Goal: Communication & Community: Participate in discussion

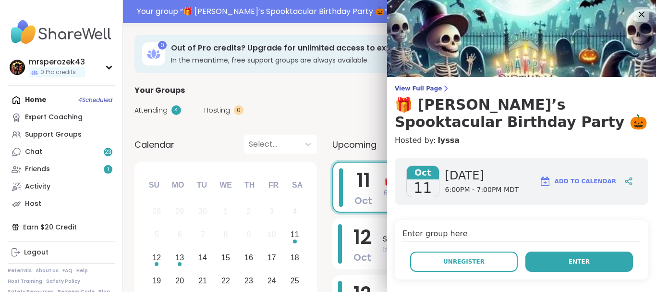
click at [558, 259] on button "Enter" at bounding box center [579, 261] width 108 height 20
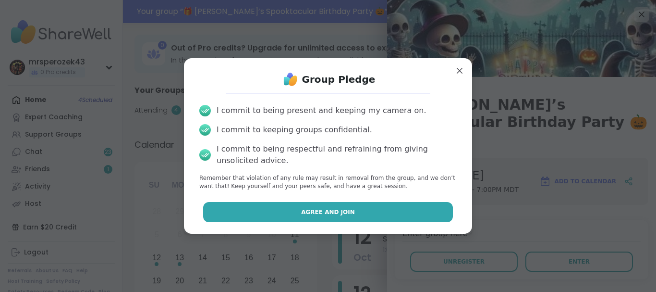
click at [389, 213] on button "Agree and Join" at bounding box center [328, 212] width 250 height 20
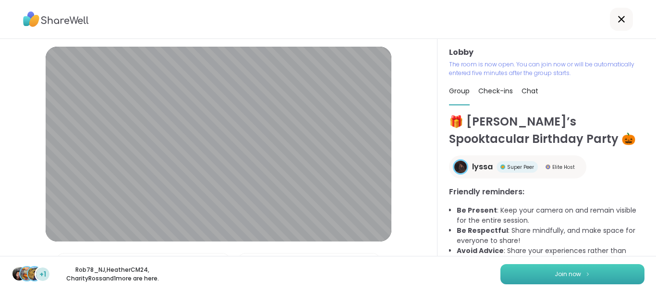
click at [593, 274] on button "Join now" at bounding box center [572, 274] width 144 height 20
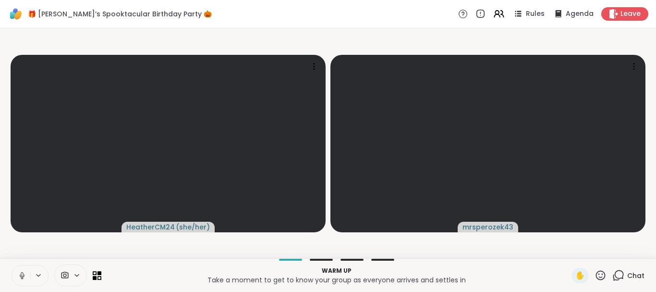
click at [23, 272] on icon at bounding box center [22, 274] width 2 height 4
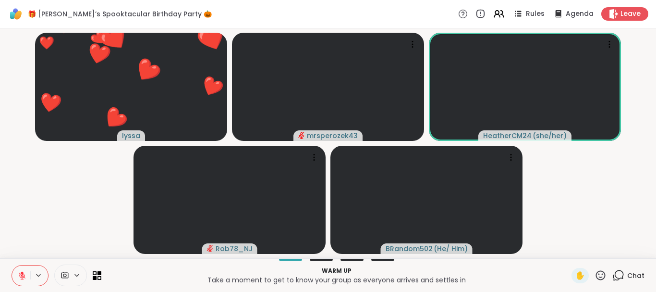
click at [22, 271] on icon at bounding box center [22, 275] width 9 height 9
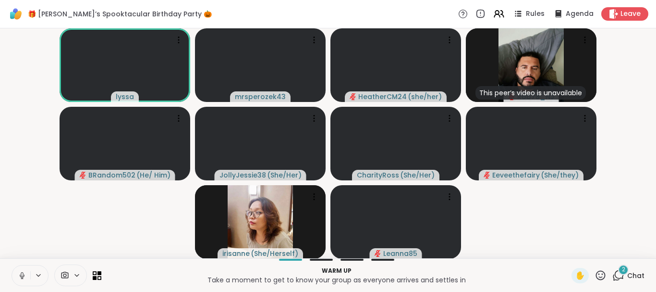
click at [22, 273] on icon at bounding box center [22, 275] width 9 height 9
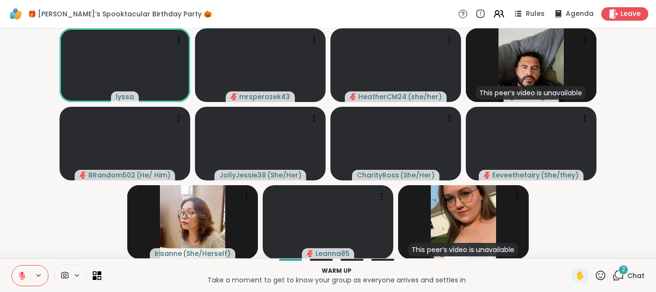
click at [620, 267] on div "2" at bounding box center [623, 269] width 11 height 11
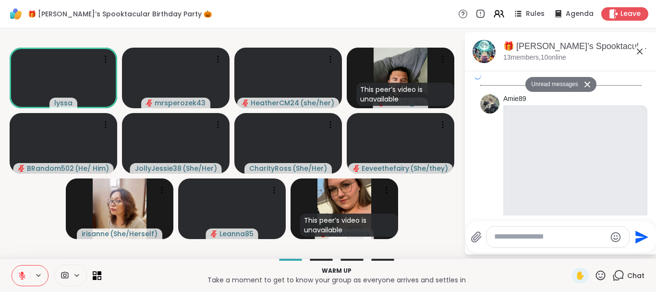
scroll to position [6281, 0]
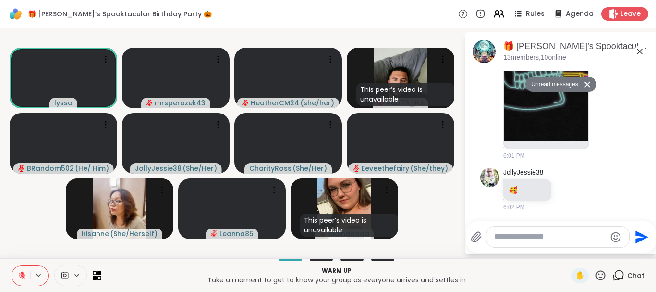
click at [637, 50] on icon at bounding box center [640, 52] width 12 height 12
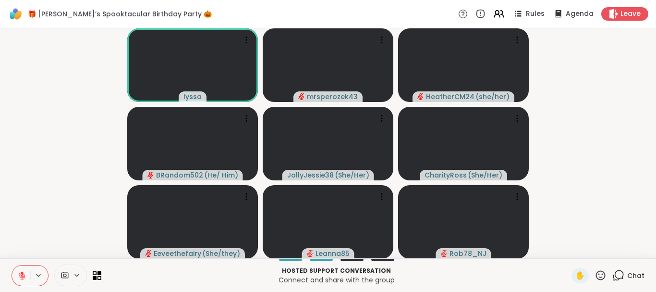
click at [621, 272] on icon at bounding box center [618, 275] width 12 height 12
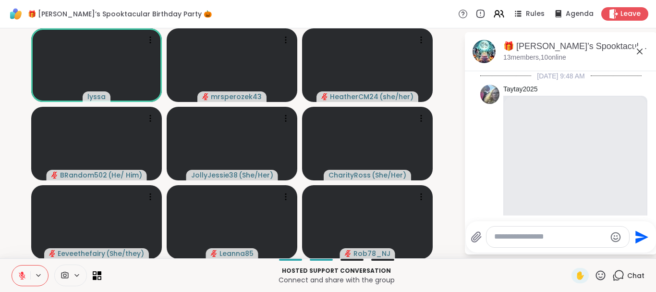
scroll to position [6249, 0]
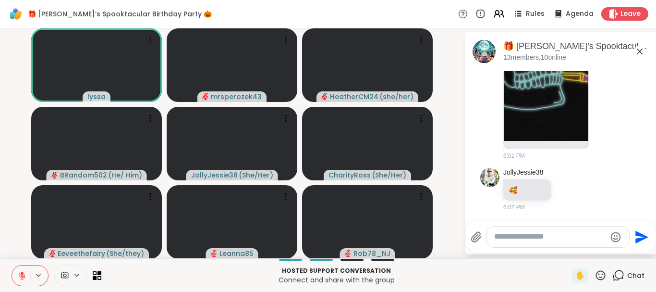
click at [638, 49] on icon at bounding box center [640, 52] width 12 height 12
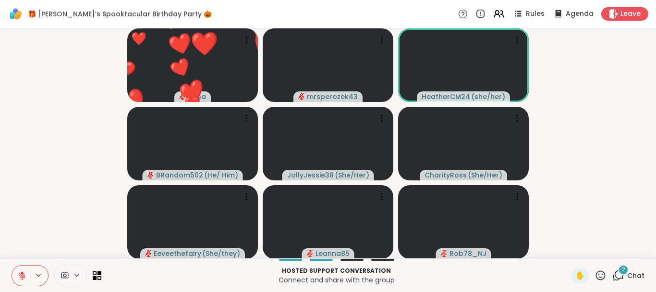
click at [622, 266] on div "2" at bounding box center [623, 269] width 11 height 11
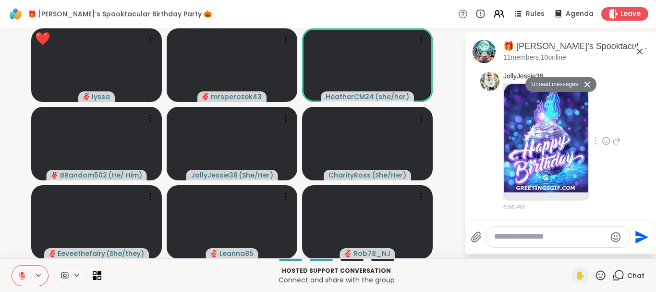
scroll to position [6580, 0]
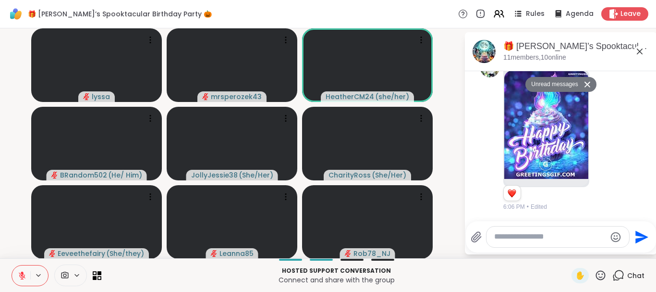
click at [640, 50] on icon at bounding box center [640, 52] width 6 height 6
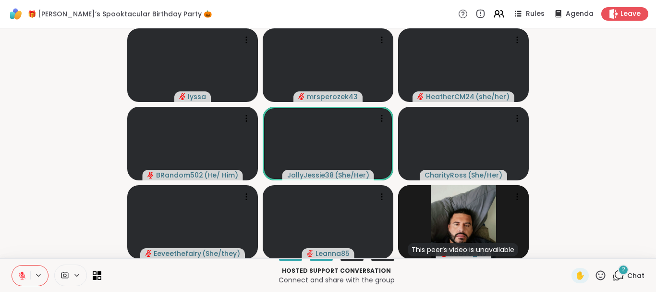
click at [622, 267] on div "2" at bounding box center [623, 269] width 11 height 11
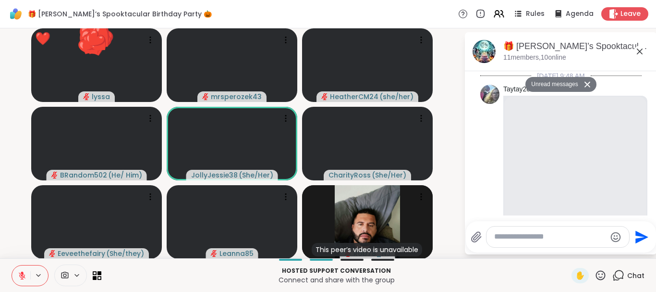
scroll to position [6840, 0]
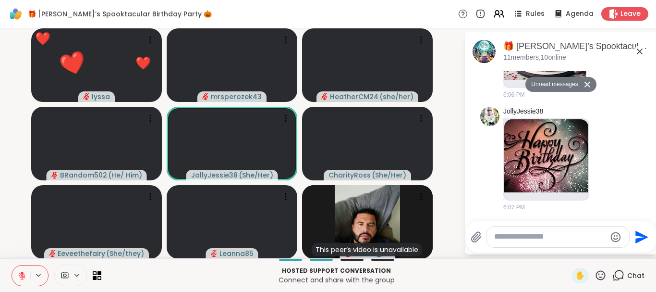
click at [640, 50] on icon at bounding box center [640, 52] width 6 height 6
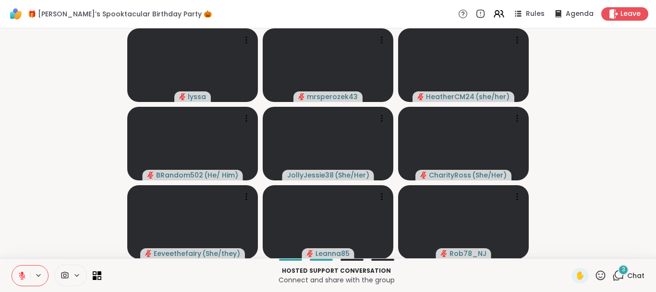
click at [20, 275] on icon at bounding box center [22, 275] width 7 height 7
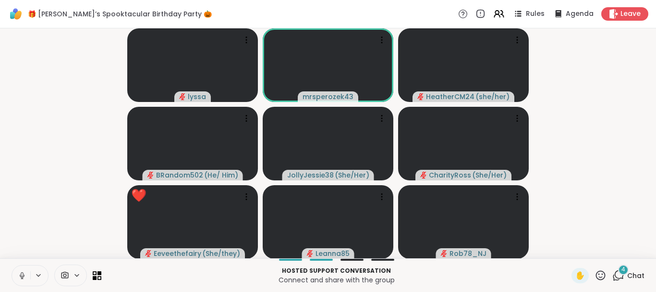
click at [21, 270] on button at bounding box center [21, 275] width 18 height 20
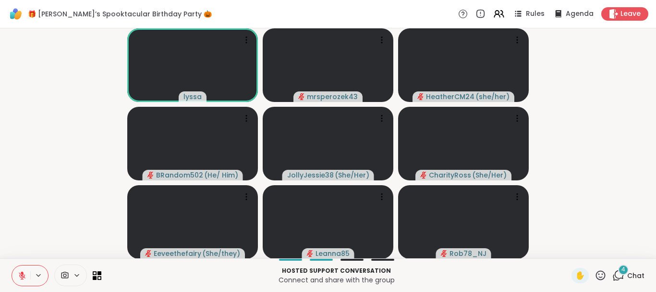
click at [21, 269] on button at bounding box center [21, 275] width 18 height 20
click at [23, 270] on button at bounding box center [21, 275] width 18 height 20
click at [21, 270] on button at bounding box center [21, 275] width 18 height 20
click at [19, 273] on icon at bounding box center [22, 275] width 9 height 9
click at [179, 56] on div at bounding box center [192, 64] width 131 height 73
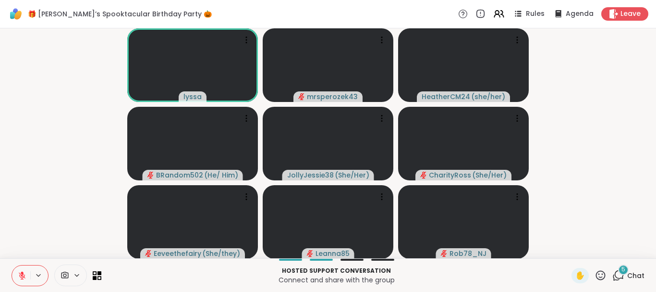
click at [24, 273] on icon at bounding box center [22, 275] width 9 height 9
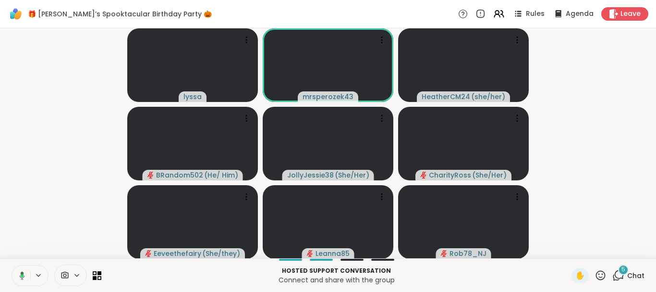
click at [24, 273] on icon at bounding box center [20, 275] width 9 height 9
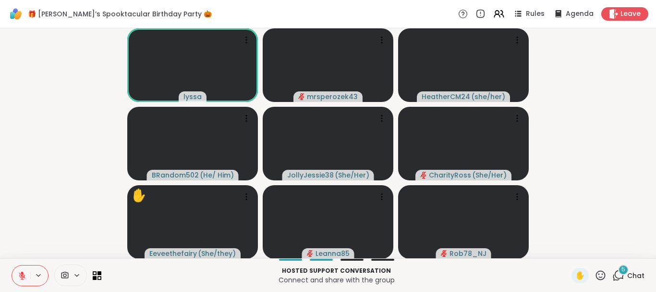
click at [23, 273] on icon at bounding box center [22, 273] width 3 height 4
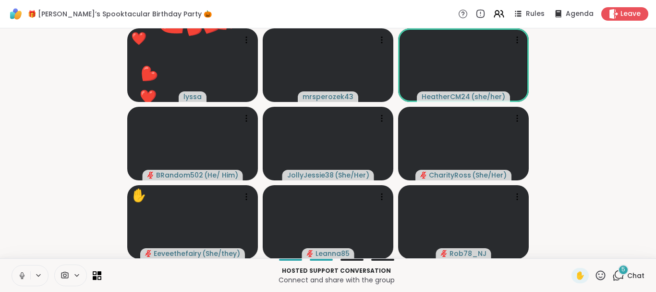
click at [22, 275] on icon at bounding box center [22, 275] width 9 height 9
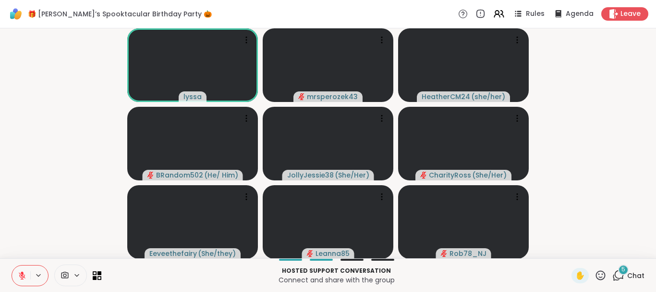
click at [22, 272] on icon at bounding box center [22, 273] width 3 height 4
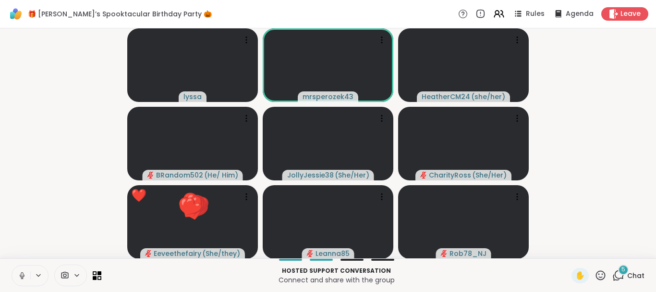
click at [21, 270] on button at bounding box center [21, 275] width 18 height 20
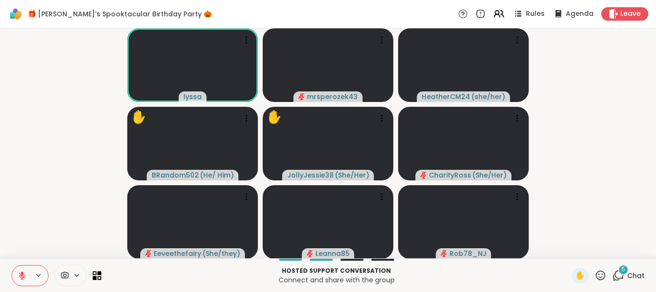
click at [20, 271] on icon at bounding box center [22, 275] width 9 height 9
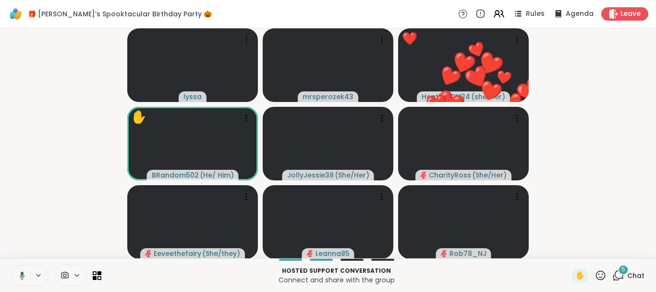
click at [22, 273] on icon at bounding box center [22, 275] width 5 height 8
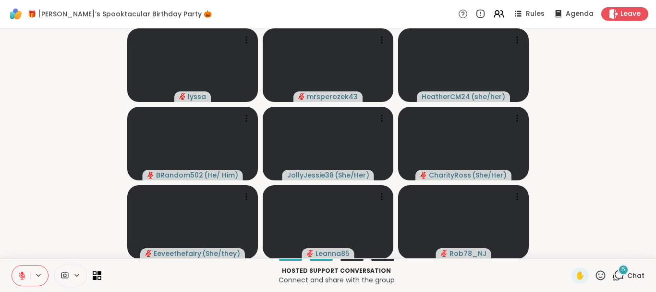
click at [19, 272] on icon at bounding box center [22, 275] width 9 height 9
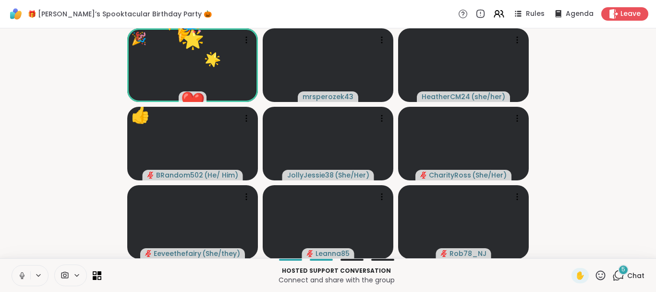
click at [20, 272] on icon at bounding box center [22, 275] width 9 height 9
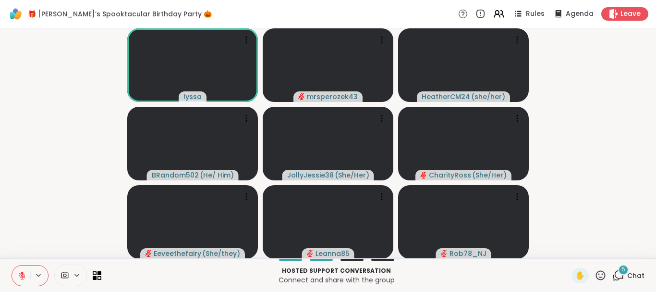
click at [18, 271] on icon at bounding box center [22, 275] width 9 height 9
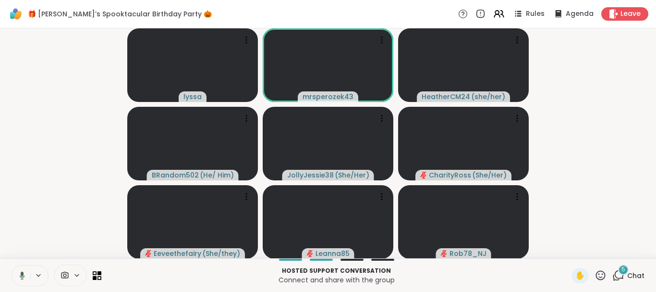
click at [18, 271] on icon at bounding box center [20, 275] width 9 height 9
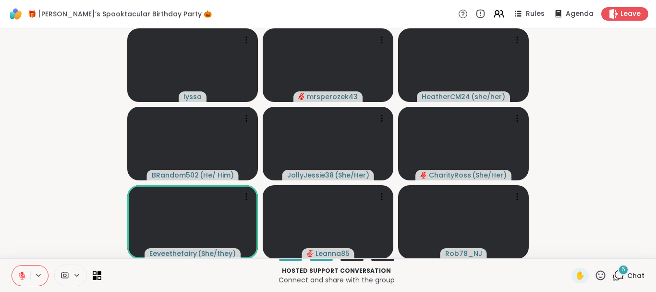
click at [22, 273] on icon at bounding box center [22, 273] width 3 height 4
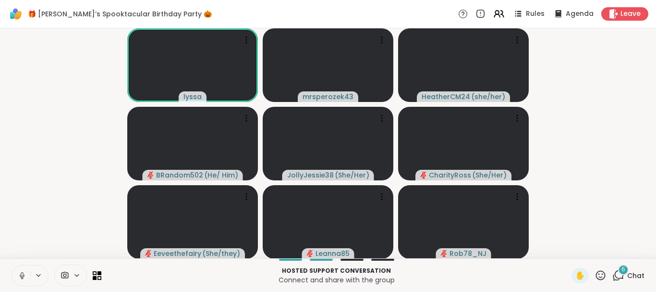
click at [21, 273] on icon at bounding box center [22, 274] width 2 height 4
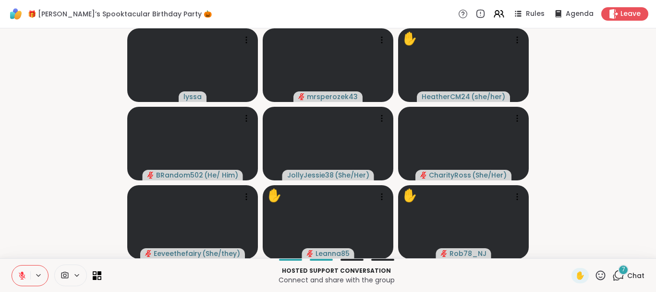
click at [19, 272] on icon at bounding box center [22, 275] width 9 height 9
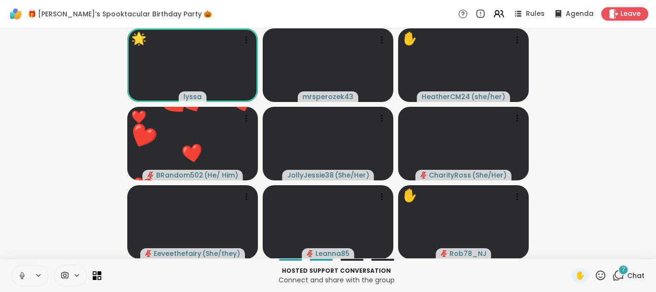
click at [21, 270] on button at bounding box center [21, 275] width 18 height 20
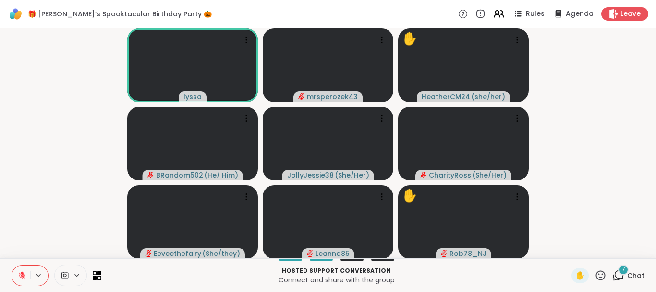
click at [621, 266] on div "7" at bounding box center [623, 269] width 11 height 11
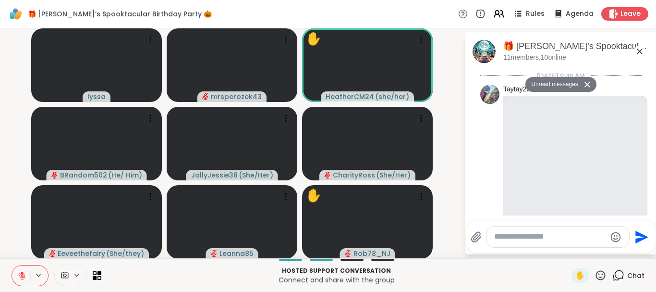
scroll to position [7727, 0]
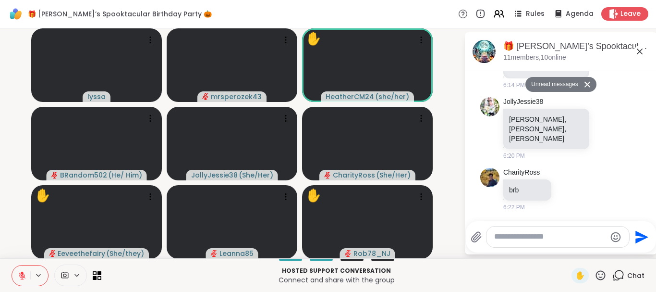
click at [637, 50] on icon at bounding box center [640, 52] width 12 height 12
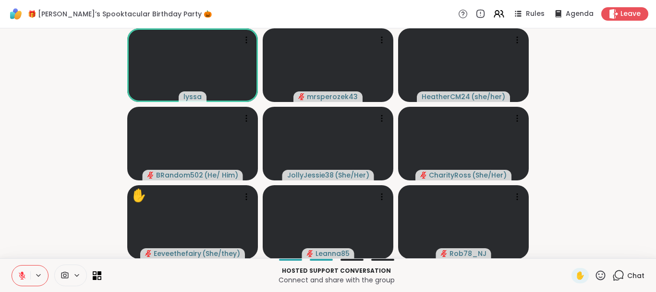
click at [23, 273] on icon at bounding box center [22, 273] width 3 height 4
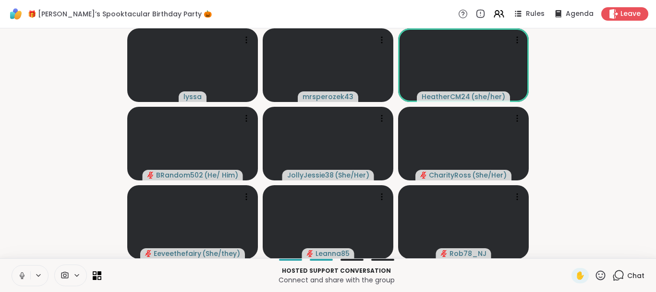
click at [23, 275] on icon at bounding box center [22, 274] width 2 height 4
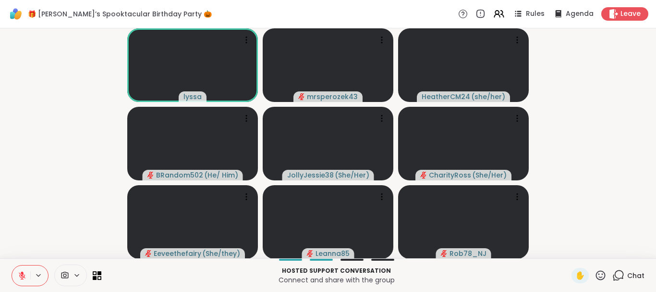
click at [17, 271] on button at bounding box center [21, 275] width 18 height 20
click at [23, 271] on icon at bounding box center [22, 275] width 9 height 9
click at [624, 269] on span "4" at bounding box center [623, 269] width 4 height 8
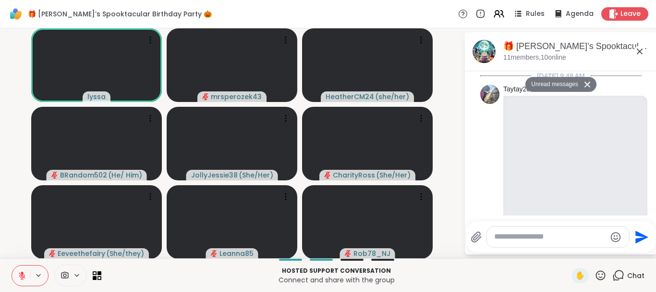
scroll to position [7942, 0]
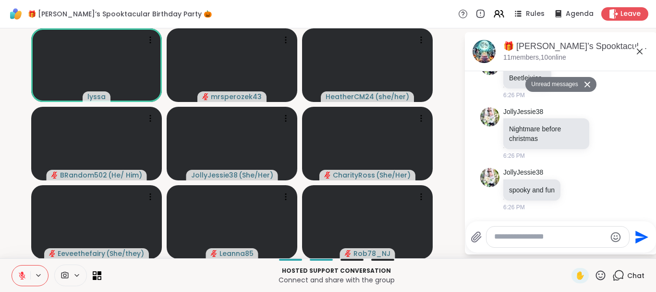
click at [20, 273] on icon at bounding box center [22, 275] width 9 height 9
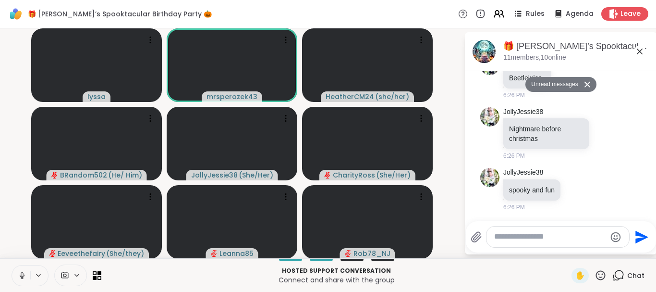
click at [640, 52] on icon at bounding box center [640, 52] width 6 height 6
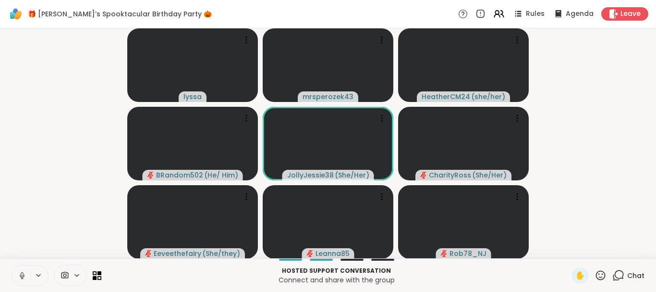
click at [17, 275] on button at bounding box center [21, 275] width 18 height 20
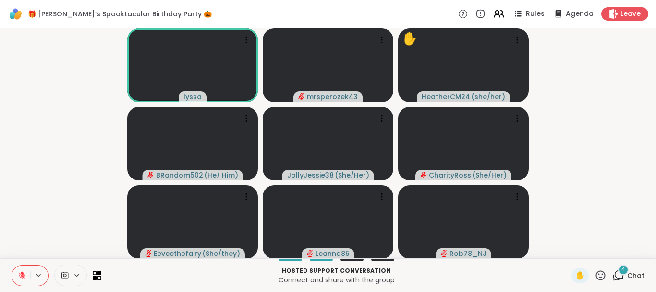
click at [20, 272] on icon at bounding box center [22, 275] width 9 height 9
click at [24, 273] on icon at bounding box center [22, 275] width 9 height 9
click at [18, 272] on icon at bounding box center [22, 275] width 9 height 9
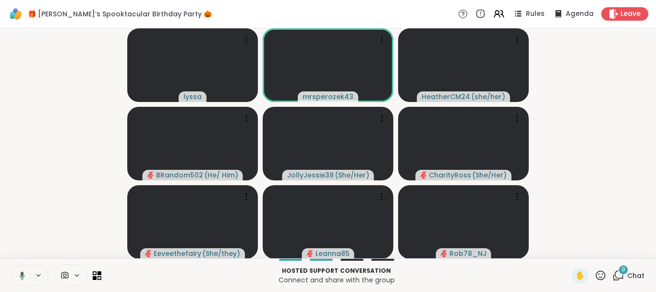
click at [18, 272] on icon at bounding box center [20, 275] width 9 height 9
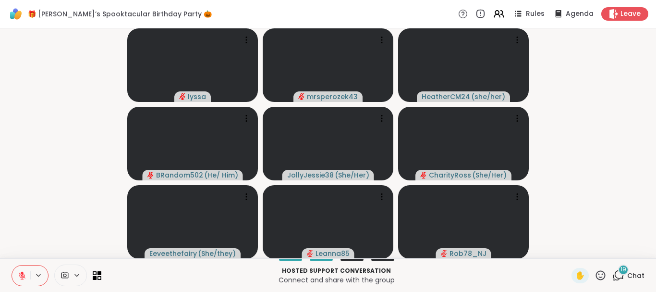
click at [621, 265] on span "19" at bounding box center [623, 269] width 6 height 8
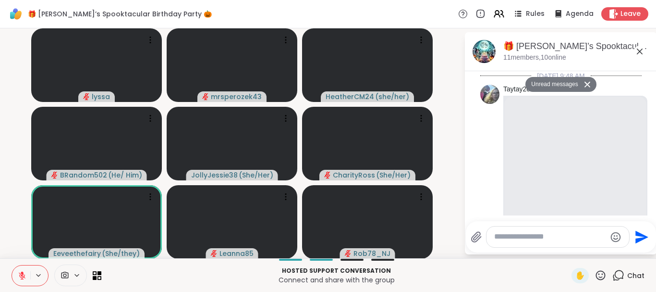
scroll to position [8957, 0]
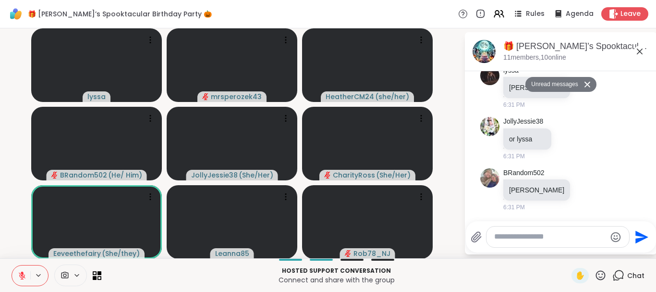
click at [638, 49] on icon at bounding box center [640, 52] width 12 height 12
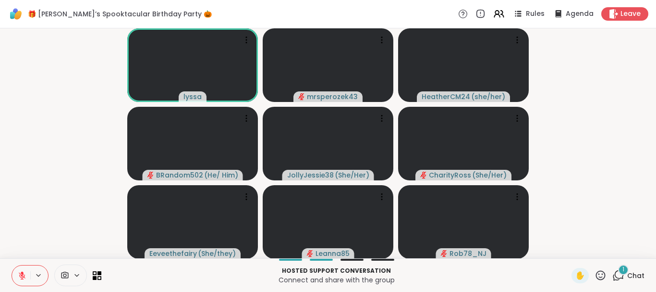
click at [21, 271] on icon at bounding box center [22, 275] width 9 height 9
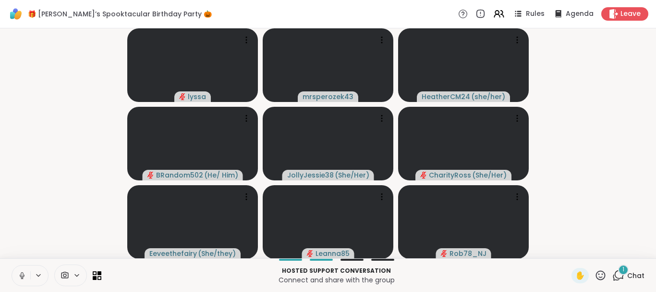
click at [21, 271] on icon at bounding box center [22, 275] width 9 height 9
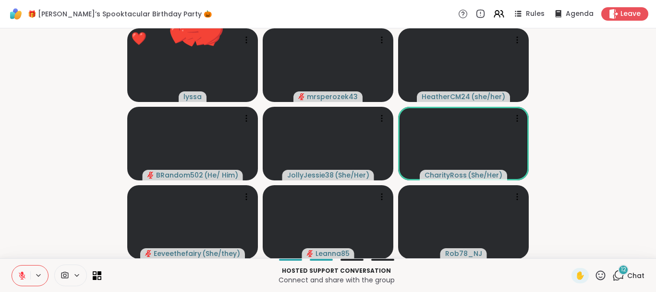
click at [19, 272] on icon at bounding box center [22, 275] width 9 height 9
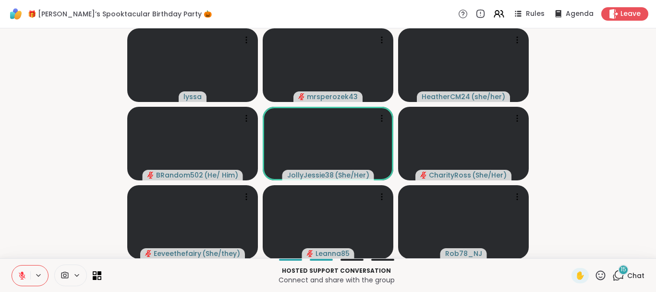
click at [20, 269] on button at bounding box center [21, 275] width 18 height 20
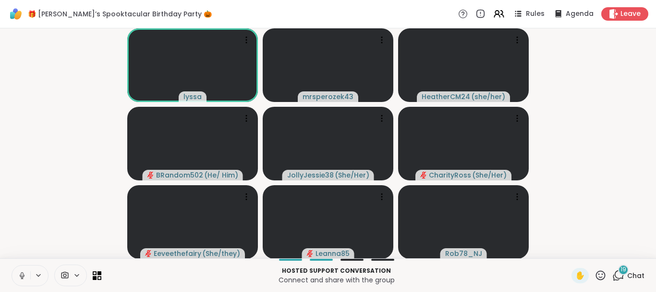
click at [22, 273] on icon at bounding box center [22, 275] width 9 height 9
click at [22, 270] on button at bounding box center [21, 275] width 18 height 20
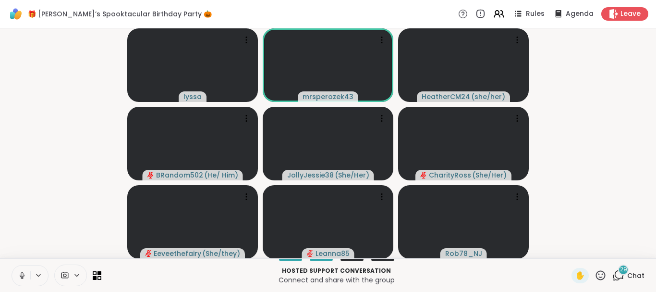
click at [22, 272] on icon at bounding box center [22, 275] width 9 height 9
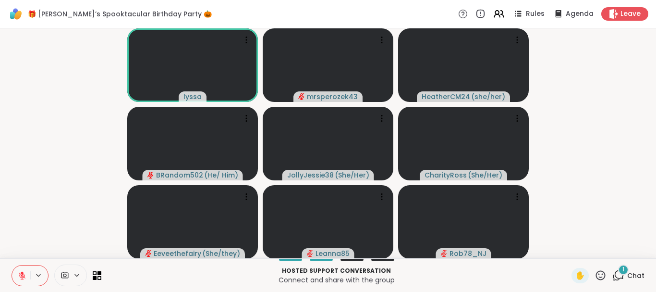
click at [18, 274] on icon at bounding box center [22, 275] width 9 height 9
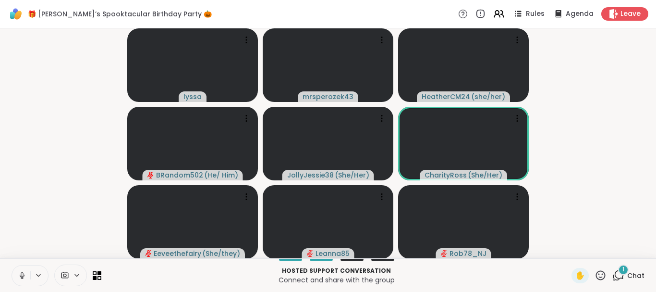
click at [21, 272] on icon at bounding box center [22, 275] width 9 height 9
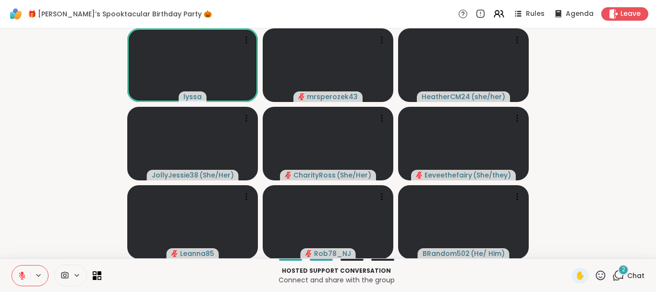
click at [19, 276] on icon at bounding box center [22, 275] width 9 height 9
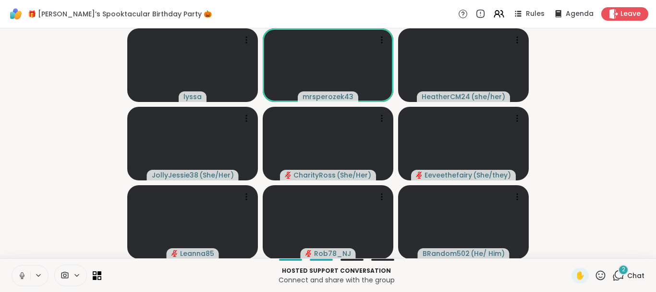
click at [22, 275] on icon at bounding box center [22, 275] width 9 height 9
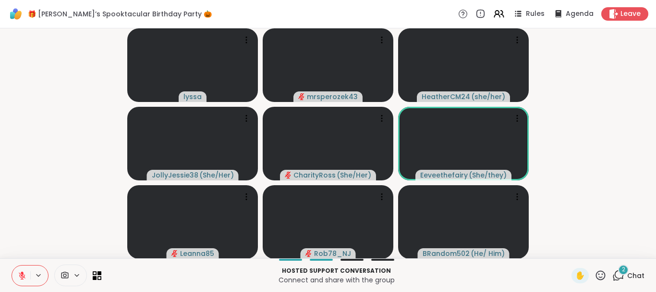
click at [21, 272] on icon at bounding box center [22, 275] width 9 height 9
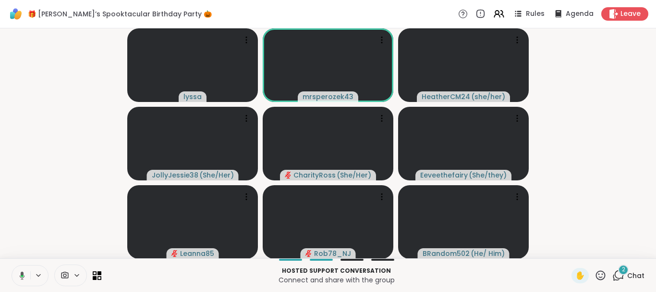
click at [21, 272] on icon at bounding box center [20, 275] width 9 height 9
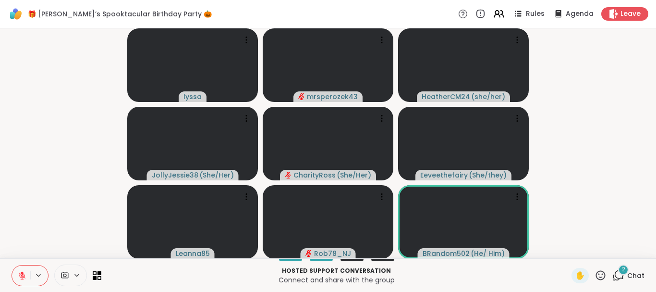
click at [20, 270] on button at bounding box center [21, 275] width 18 height 20
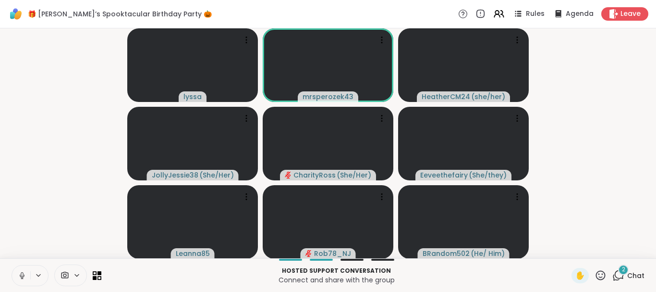
click at [21, 271] on icon at bounding box center [22, 275] width 9 height 9
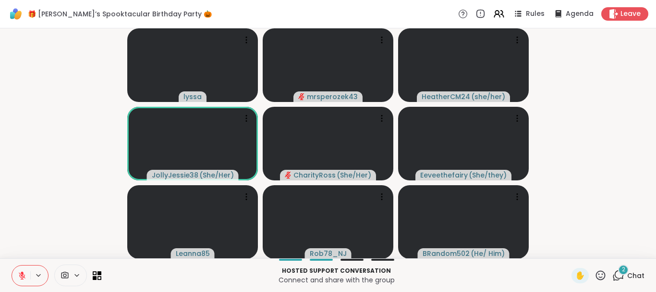
click at [20, 272] on icon at bounding box center [22, 275] width 9 height 9
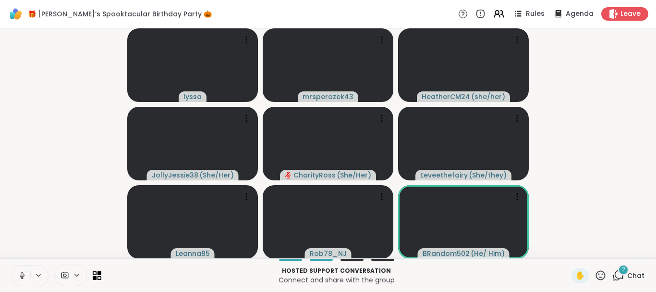
click at [20, 272] on icon at bounding box center [22, 275] width 9 height 9
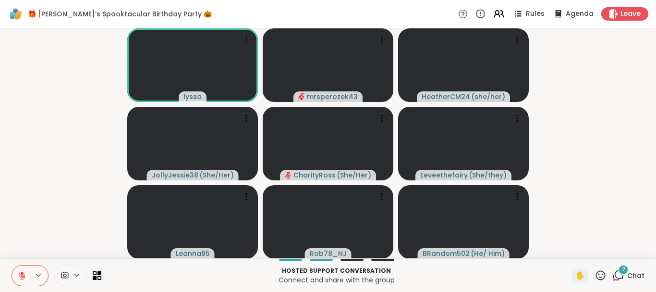
click at [19, 271] on icon at bounding box center [22, 275] width 9 height 9
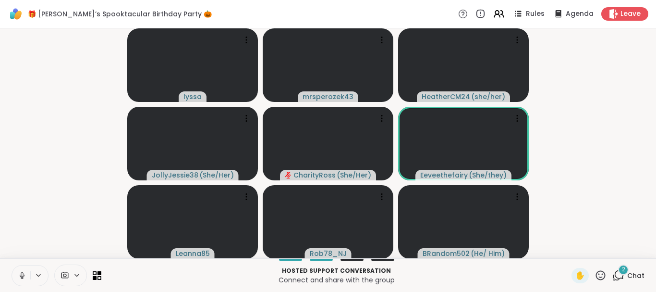
click at [19, 271] on icon at bounding box center [22, 275] width 9 height 9
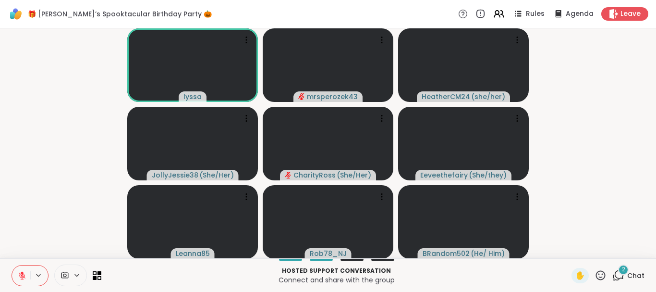
click at [19, 276] on icon at bounding box center [22, 275] width 9 height 9
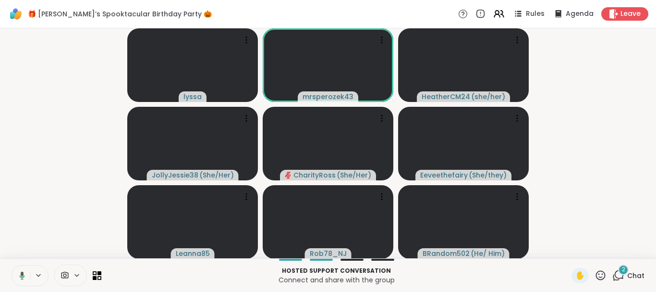
click at [19, 276] on icon at bounding box center [20, 275] width 9 height 9
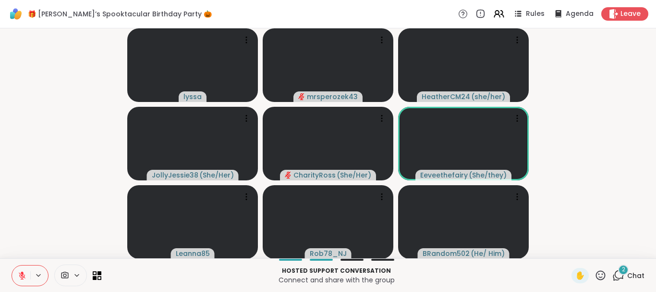
click at [17, 276] on button at bounding box center [21, 275] width 18 height 20
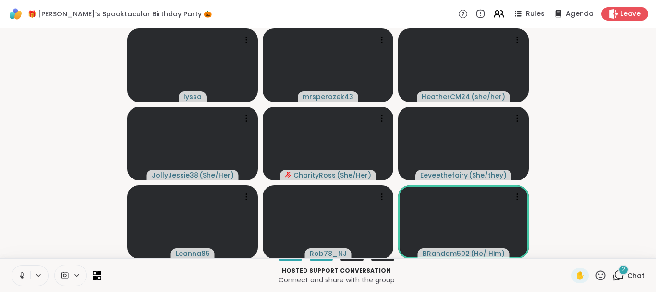
click at [21, 273] on icon at bounding box center [22, 275] width 9 height 9
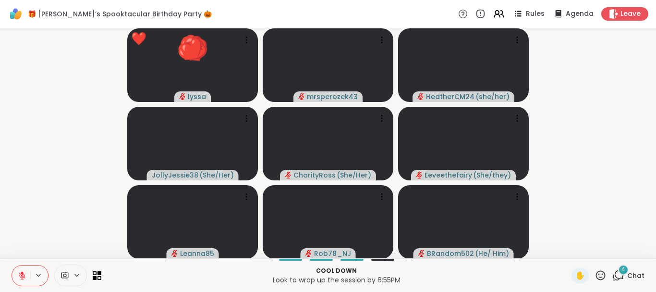
click at [599, 269] on icon at bounding box center [601, 275] width 12 height 12
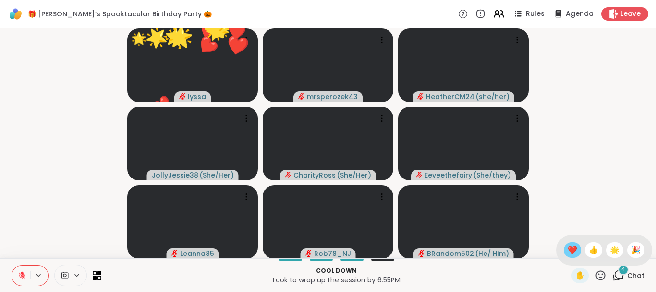
click at [569, 246] on span "❤️" at bounding box center [573, 250] width 10 height 12
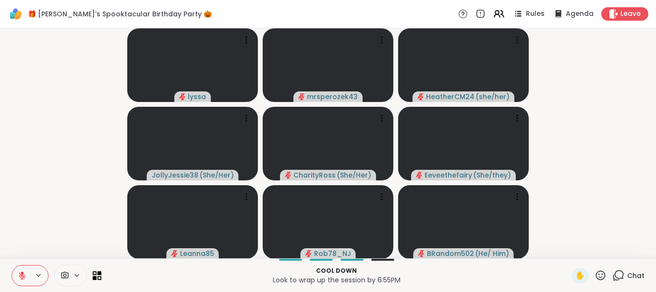
click at [598, 269] on icon at bounding box center [601, 275] width 12 height 12
click at [571, 248] on span "❤️" at bounding box center [573, 250] width 10 height 12
click at [597, 270] on icon at bounding box center [601, 275] width 12 height 12
click at [568, 247] on span "❤️" at bounding box center [573, 250] width 10 height 12
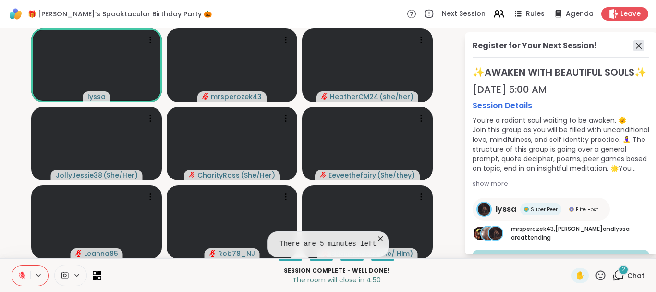
click at [637, 43] on icon at bounding box center [639, 46] width 6 height 6
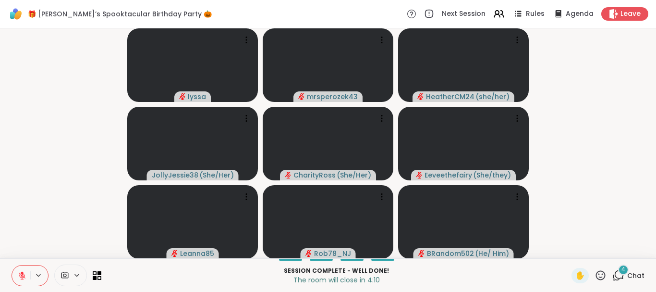
click at [621, 267] on div "4" at bounding box center [623, 269] width 11 height 11
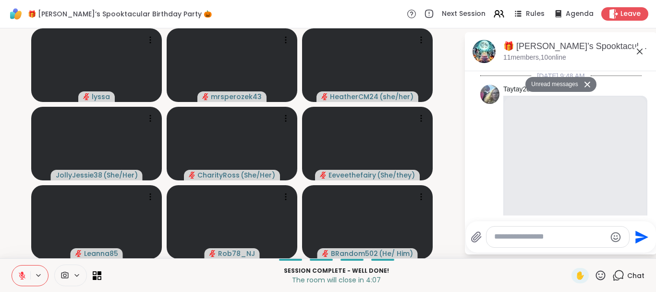
scroll to position [11413, 0]
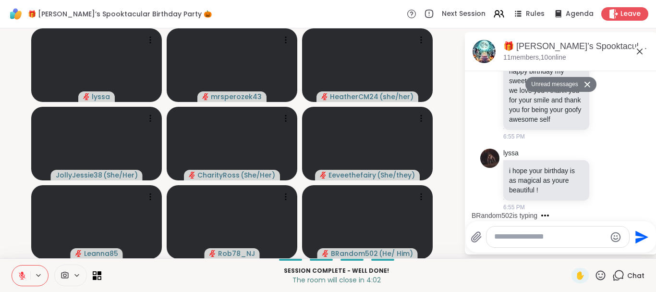
click at [585, 81] on button at bounding box center [588, 84] width 15 height 14
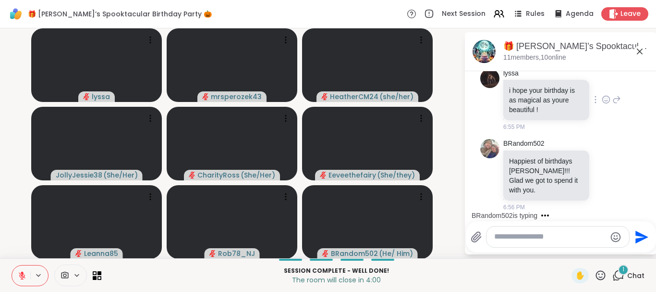
scroll to position [11460, 0]
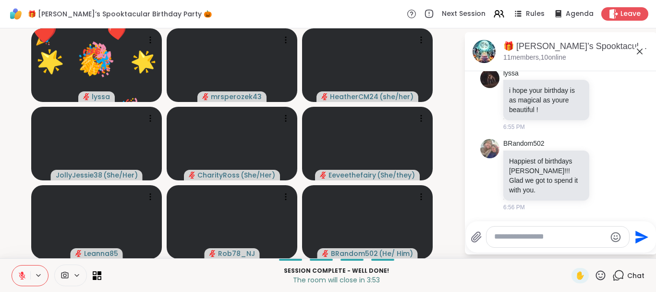
click at [638, 52] on icon at bounding box center [640, 52] width 6 height 6
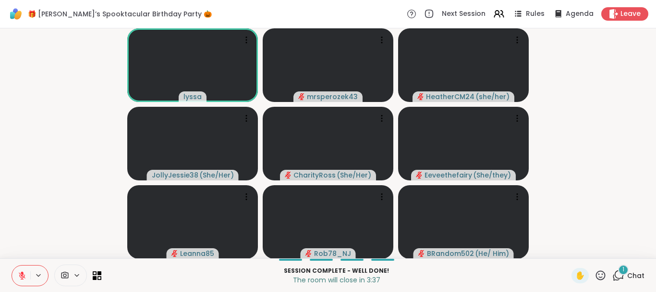
click at [621, 275] on icon at bounding box center [618, 275] width 12 height 12
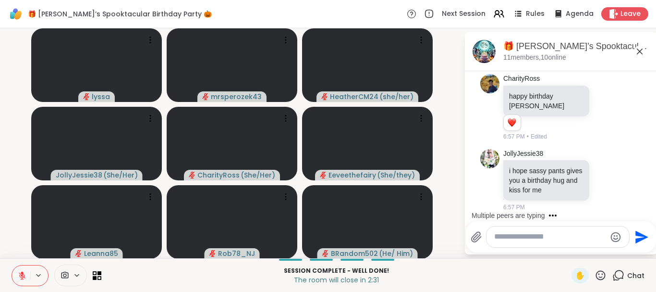
scroll to position [11716, 0]
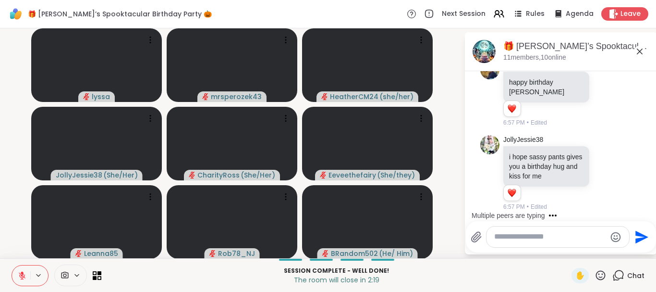
click at [509, 239] on textarea "Type your message" at bounding box center [550, 236] width 112 height 10
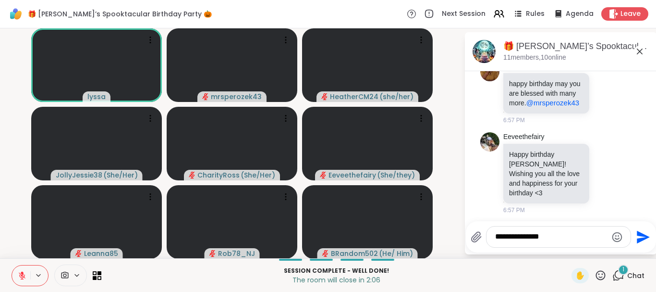
scroll to position [11866, 0]
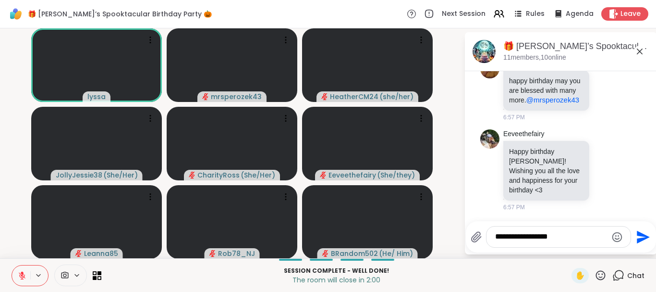
type textarea "**********"
click at [641, 234] on icon "Send" at bounding box center [643, 236] width 13 height 13
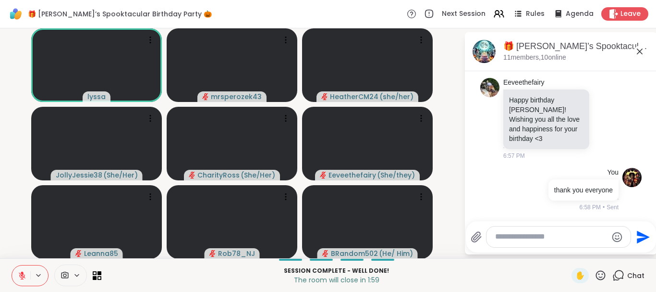
scroll to position [11918, 0]
click at [640, 48] on icon at bounding box center [640, 52] width 12 height 12
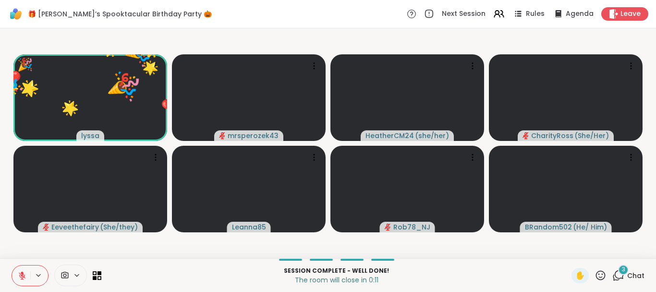
click at [22, 271] on icon at bounding box center [22, 275] width 9 height 9
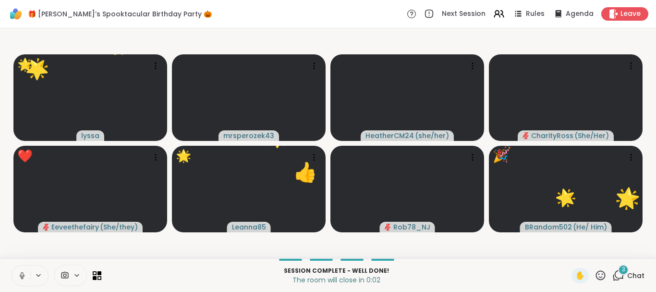
click at [21, 272] on icon at bounding box center [22, 275] width 9 height 9
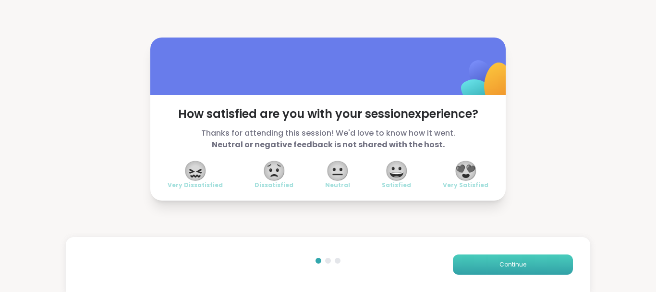
click at [514, 265] on span "Continue" at bounding box center [512, 264] width 27 height 9
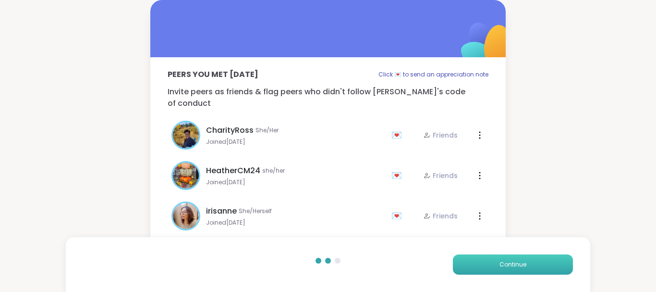
click at [514, 265] on span "Continue" at bounding box center [512, 264] width 27 height 9
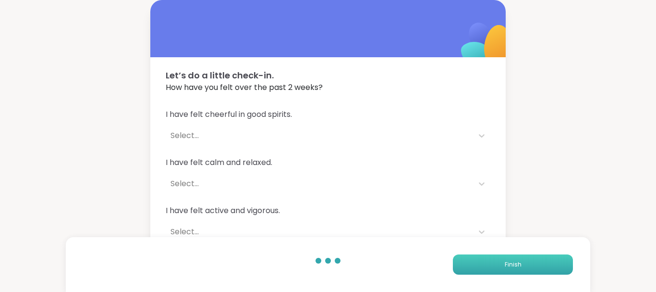
click at [514, 265] on span "Finish" at bounding box center [513, 264] width 17 height 9
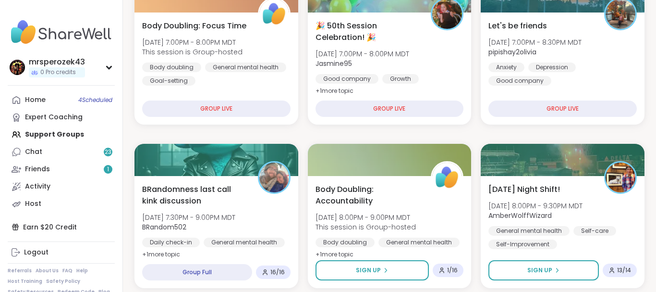
scroll to position [310, 0]
